Goal: Navigation & Orientation: Find specific page/section

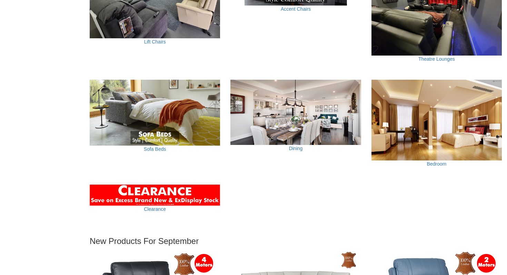
scroll to position [478, 0]
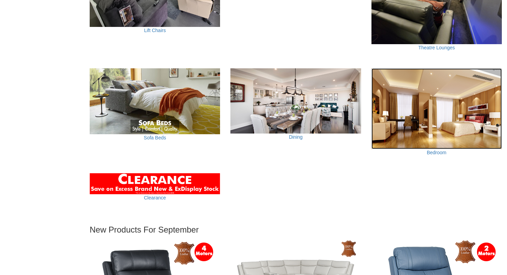
click at [398, 116] on img at bounding box center [437, 108] width 130 height 81
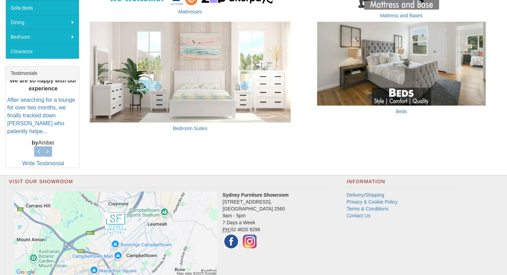
scroll to position [263, 0]
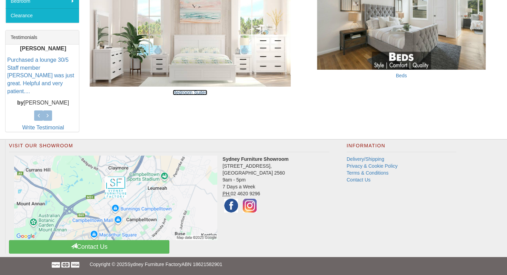
click at [197, 93] on link "Bedroom Suites" at bounding box center [190, 93] width 34 height 6
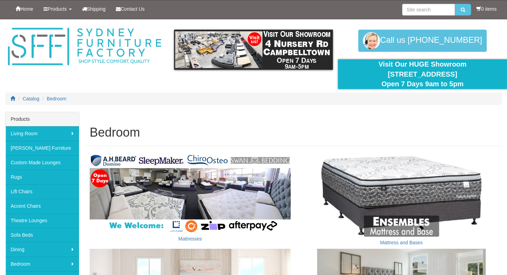
scroll to position [263, 0]
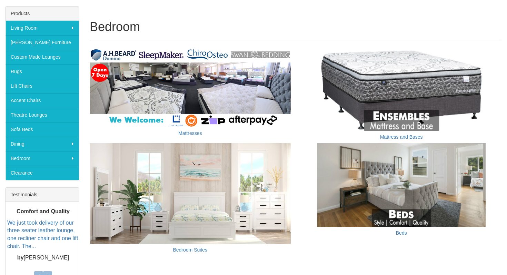
scroll to position [113, 0]
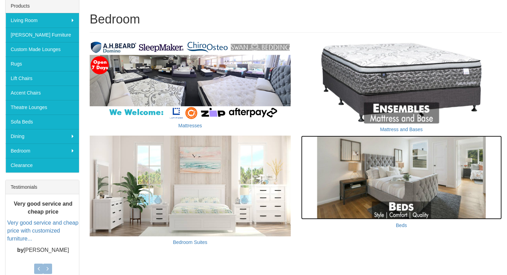
click at [386, 184] on img at bounding box center [401, 178] width 201 height 84
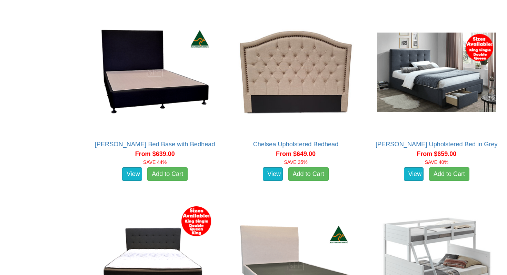
scroll to position [705, 0]
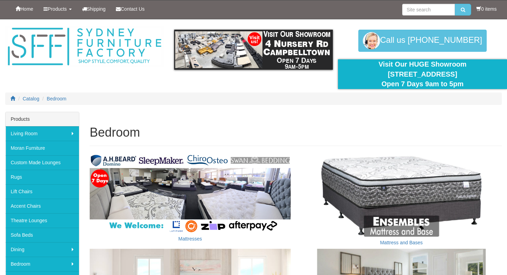
scroll to position [113, 0]
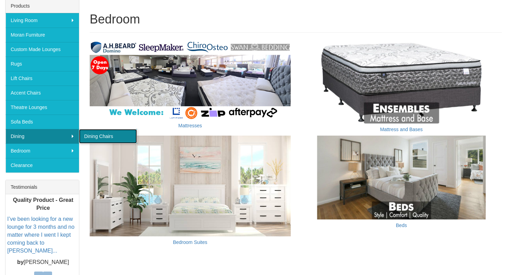
click at [100, 131] on link "Dining Chairs" at bounding box center [108, 136] width 58 height 14
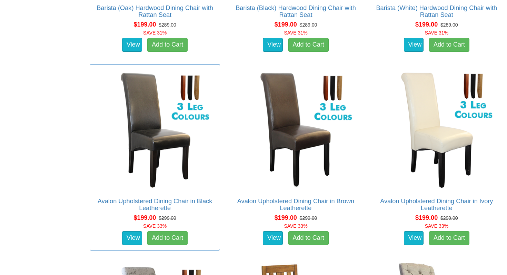
scroll to position [489, 0]
